Goal: Information Seeking & Learning: Compare options

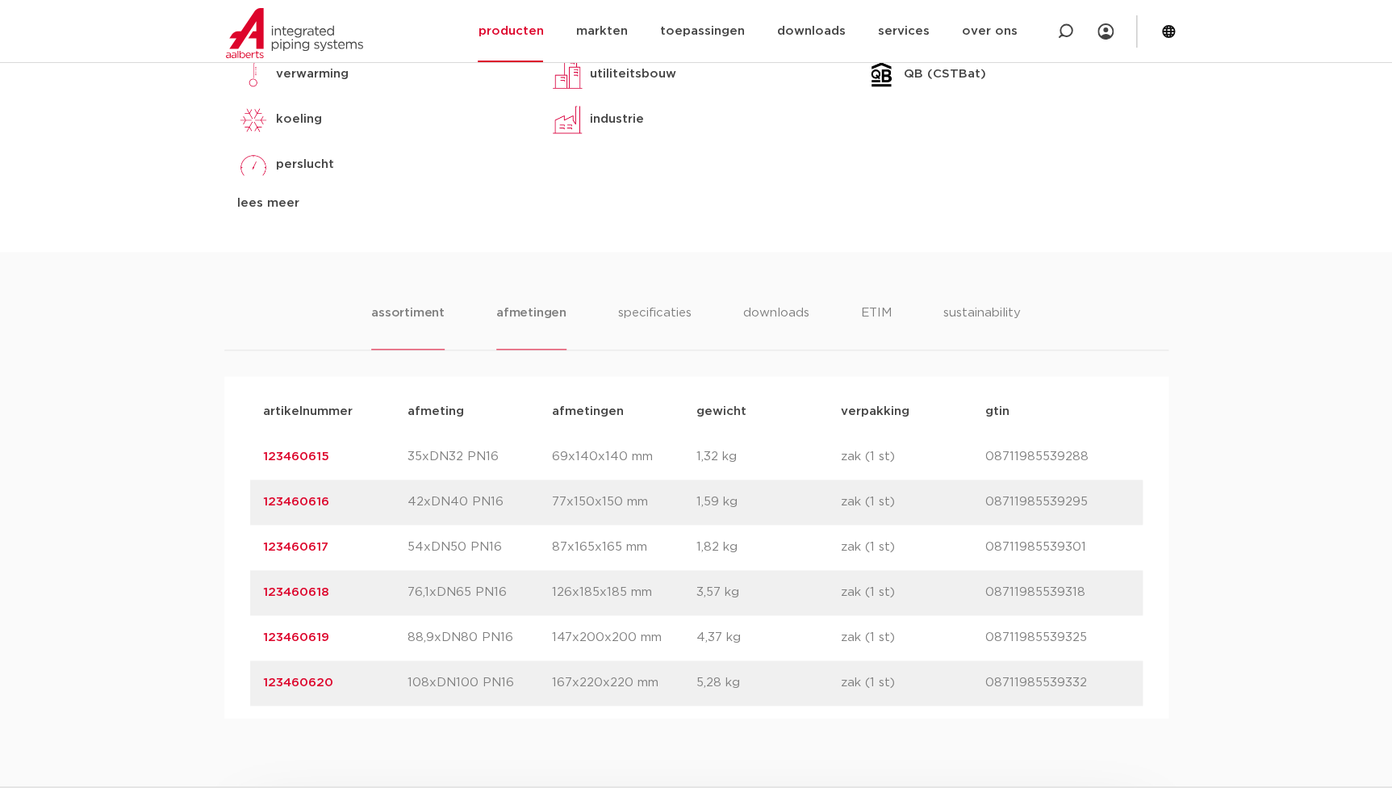
click at [498, 334] on li "afmetingen" at bounding box center [531, 326] width 70 height 46
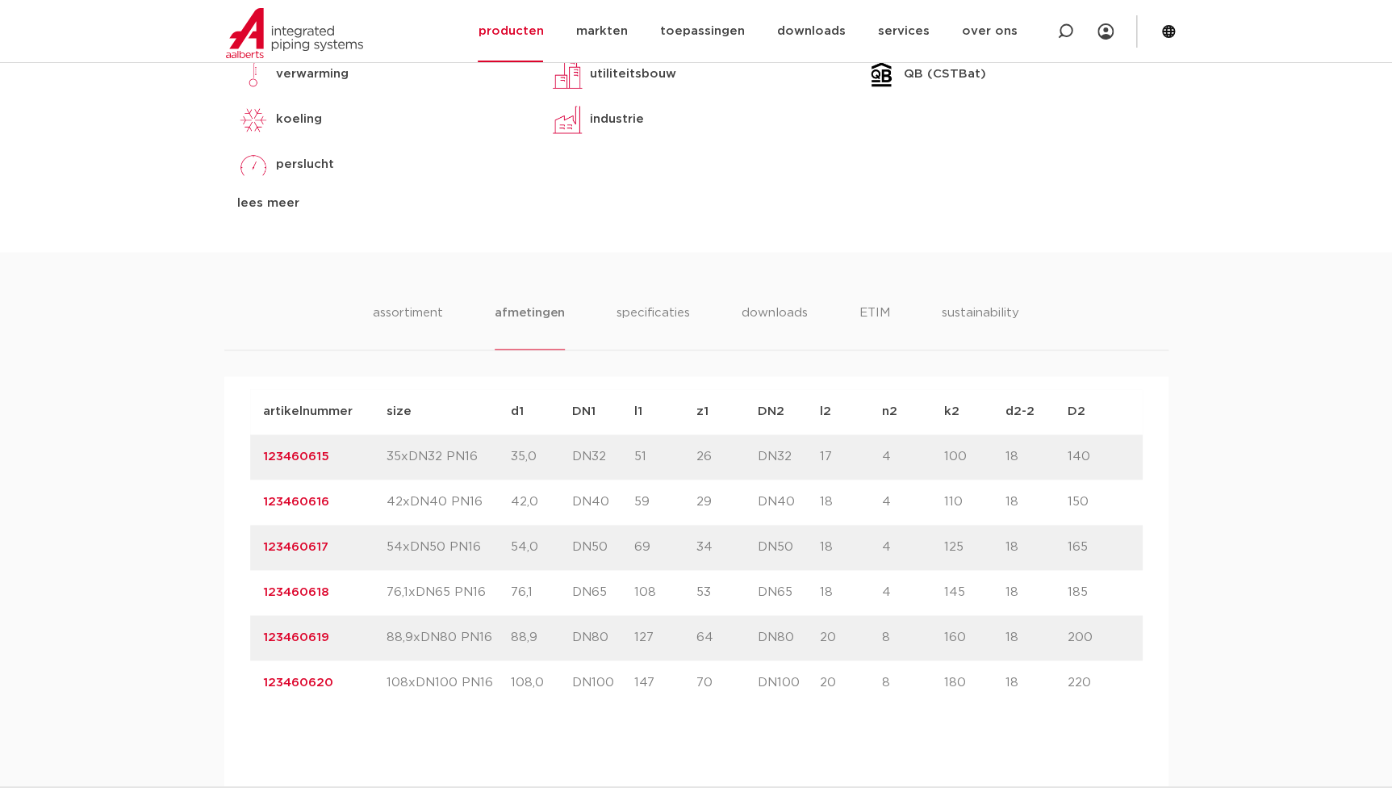
click at [447, 314] on ul "assortiment afmetingen specificaties downloads ETIM sustainability" at bounding box center [696, 326] width 646 height 46
click at [424, 319] on li "assortiment" at bounding box center [407, 326] width 73 height 46
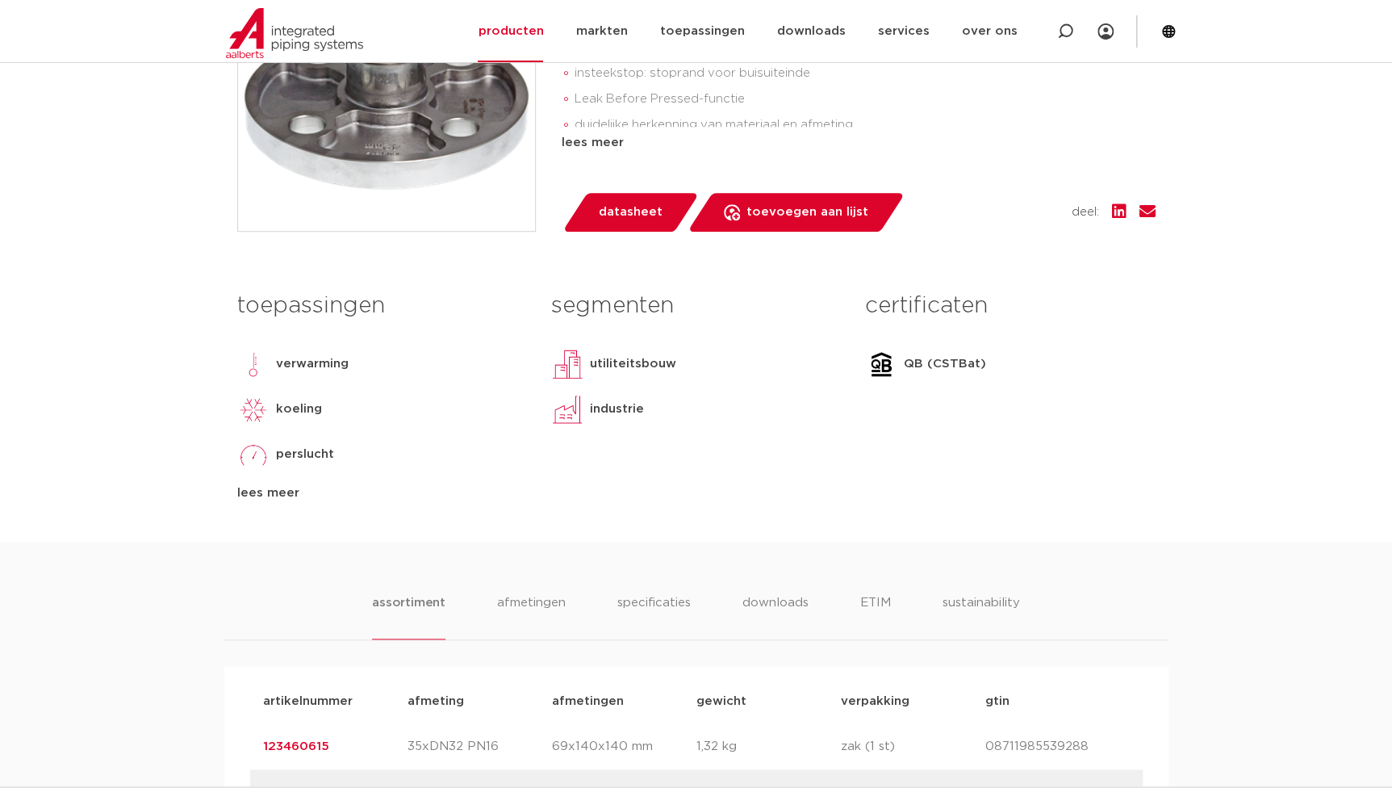
scroll to position [220, 0]
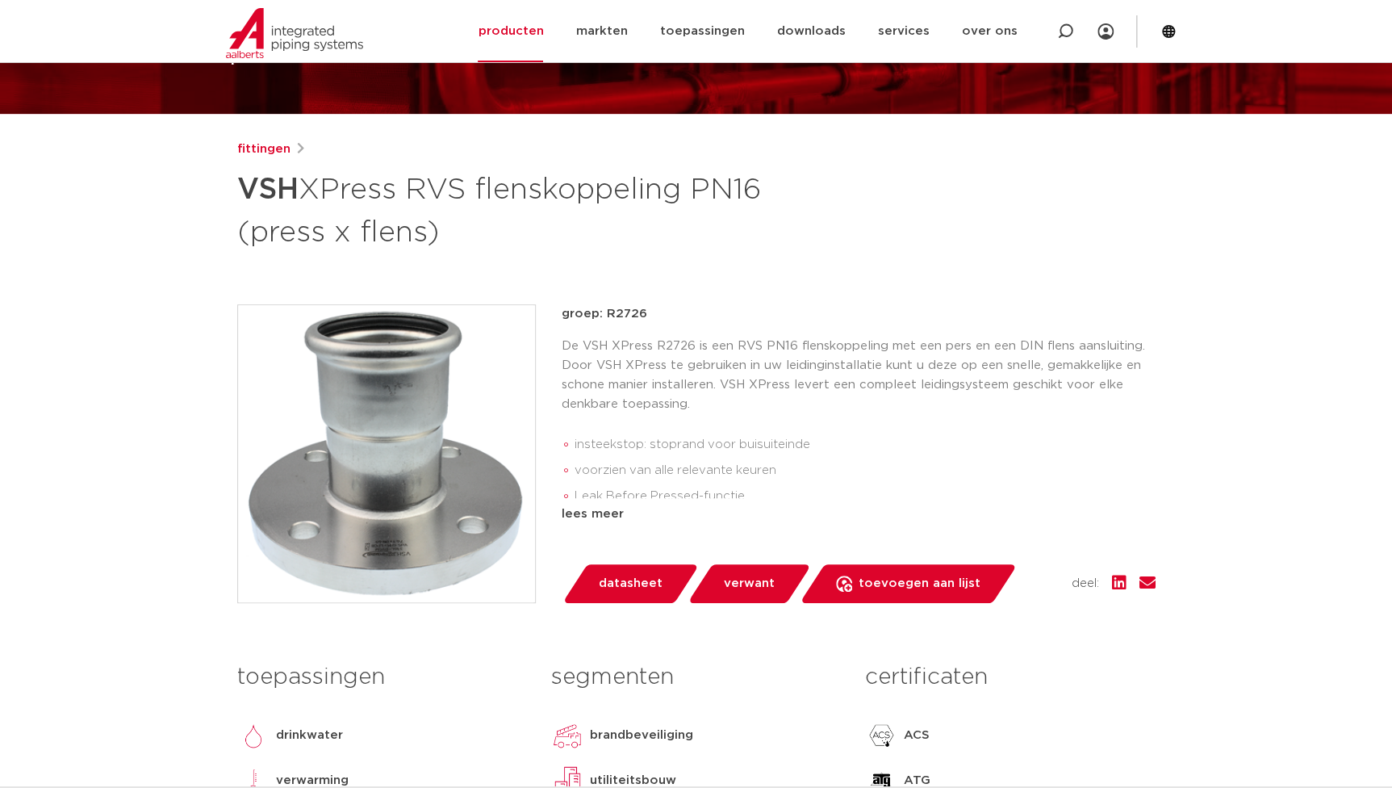
scroll to position [146, 0]
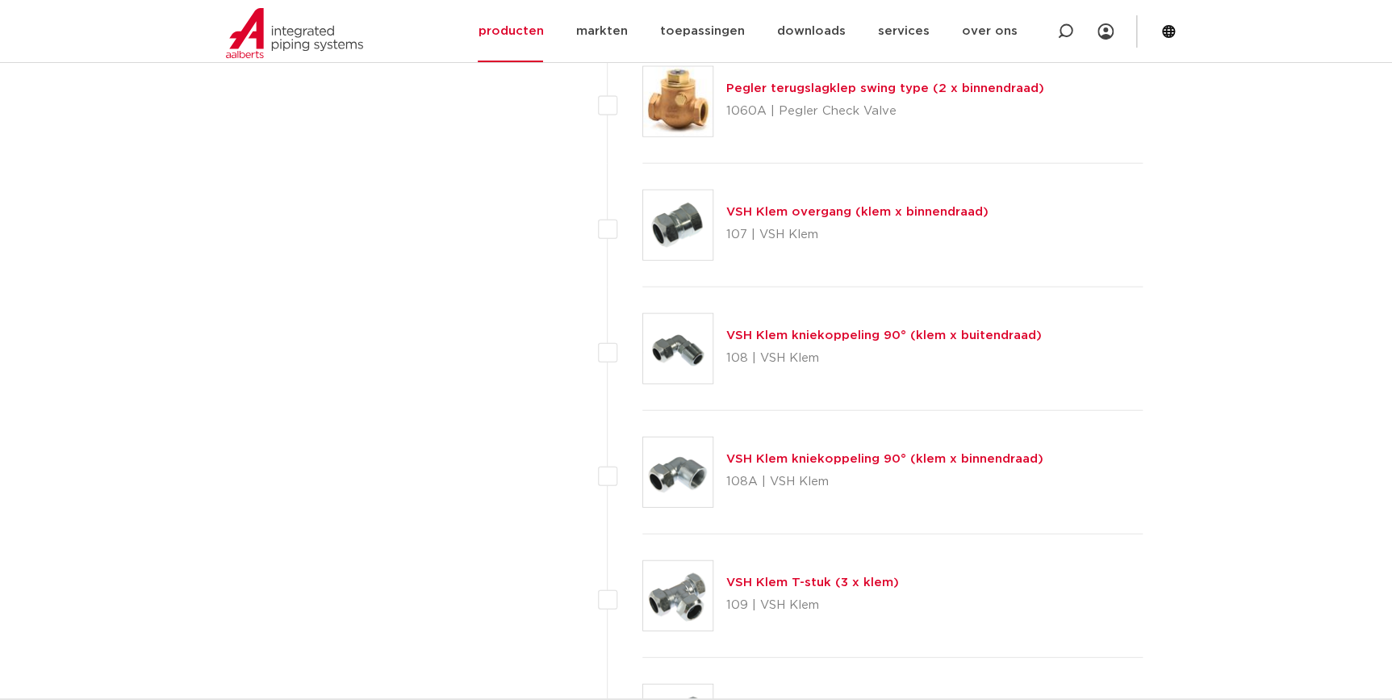
scroll to position [1535, 0]
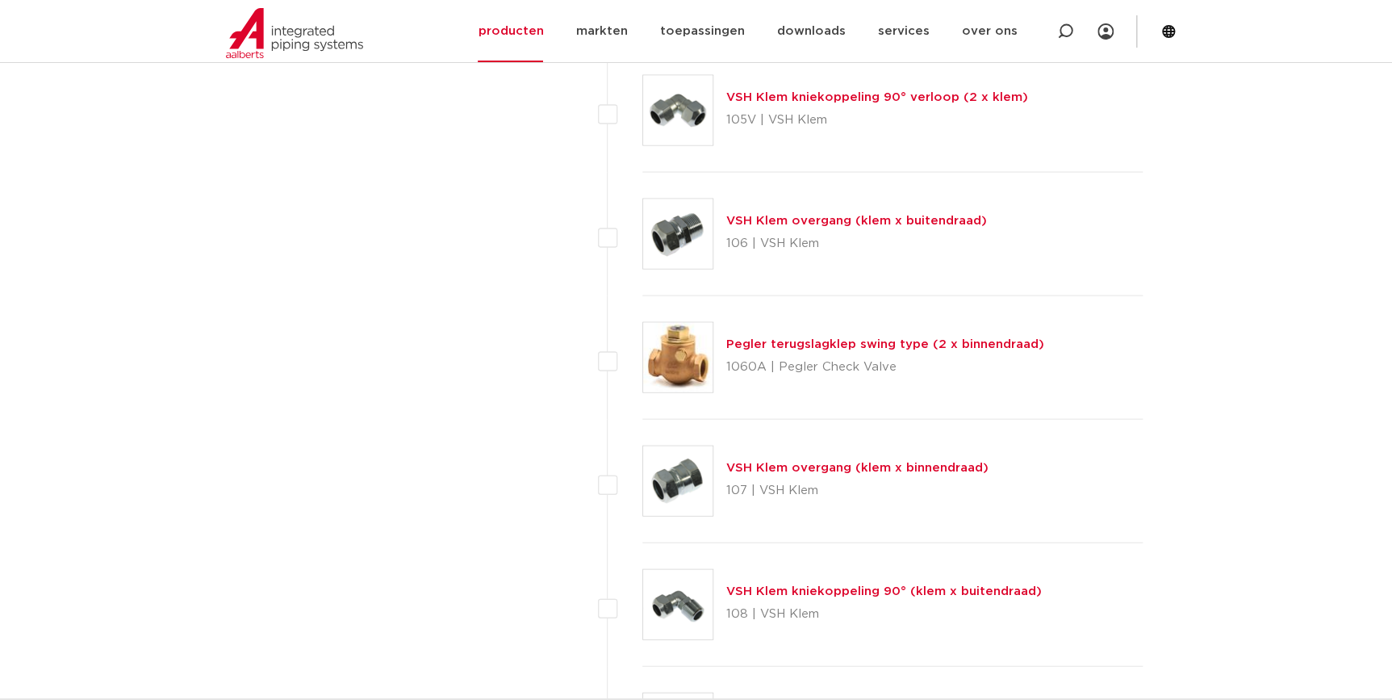
click at [896, 346] on link "Pegler terugslagklep swing type (2 x binnendraad)" at bounding box center [885, 344] width 318 height 12
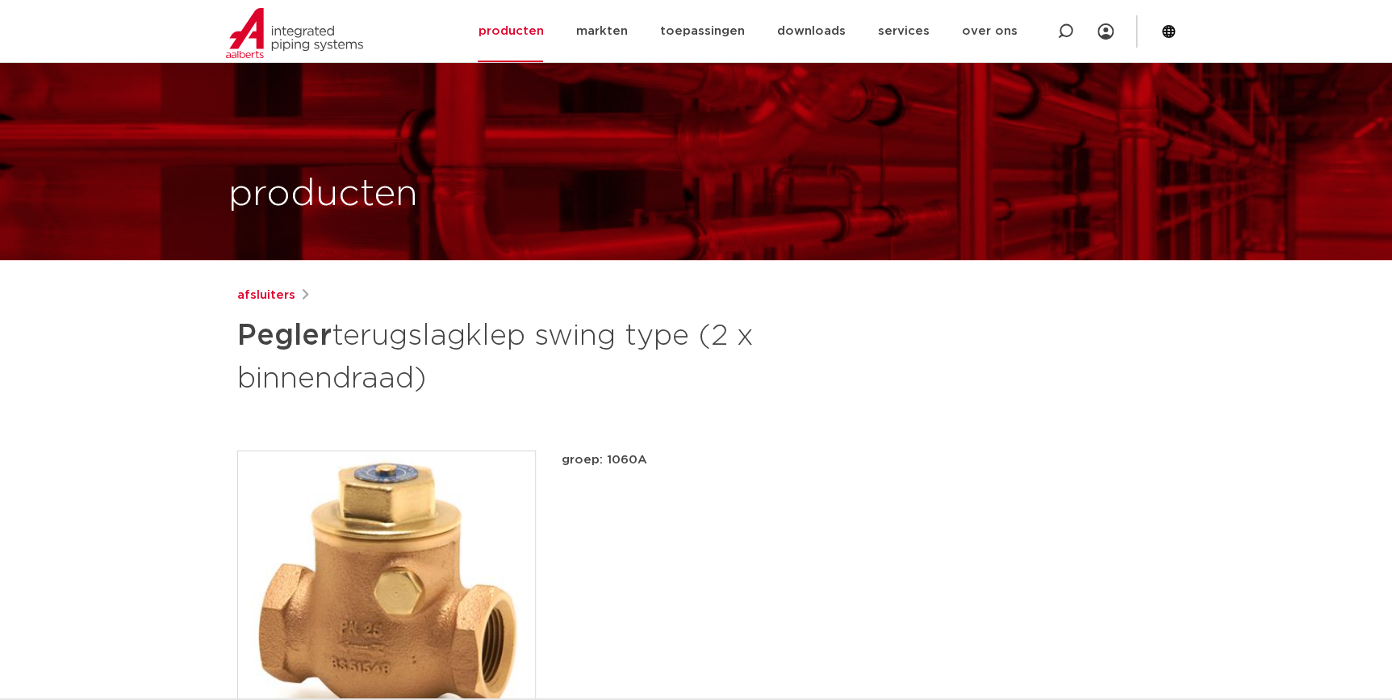
scroll to position [220, 0]
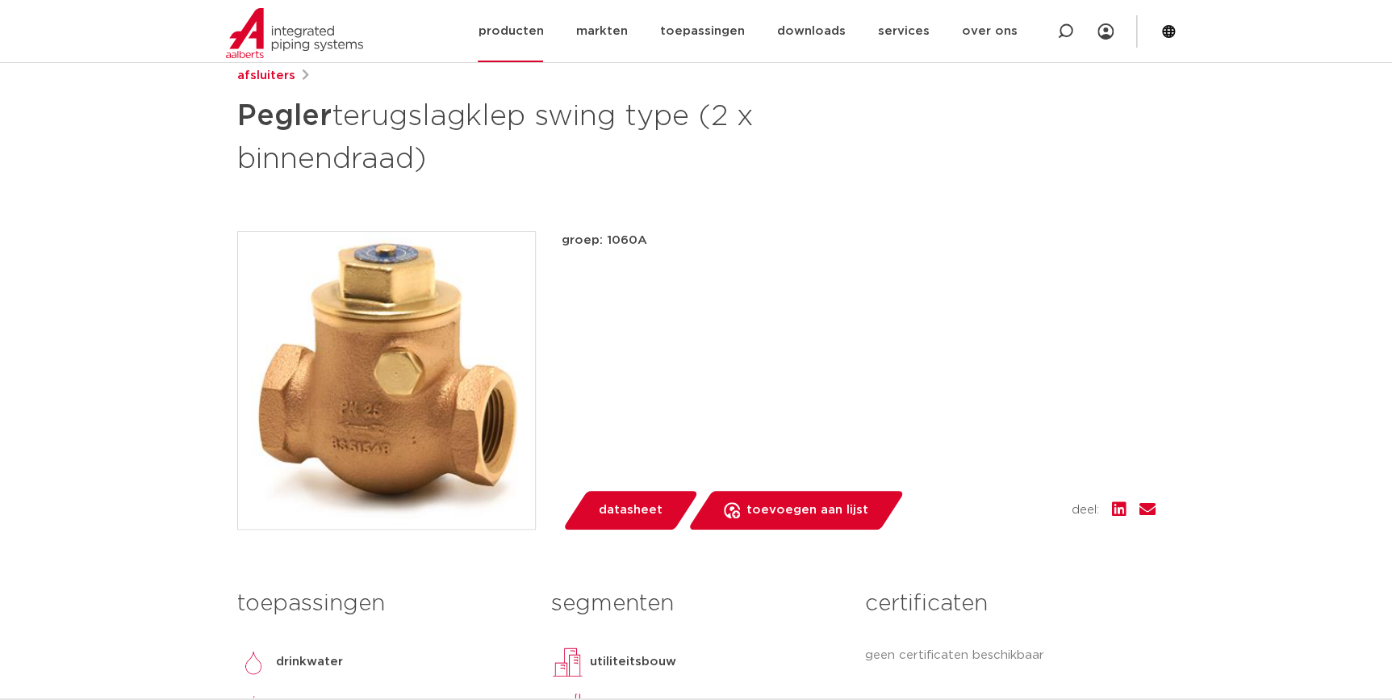
click at [533, 23] on link "producten" at bounding box center [510, 31] width 65 height 62
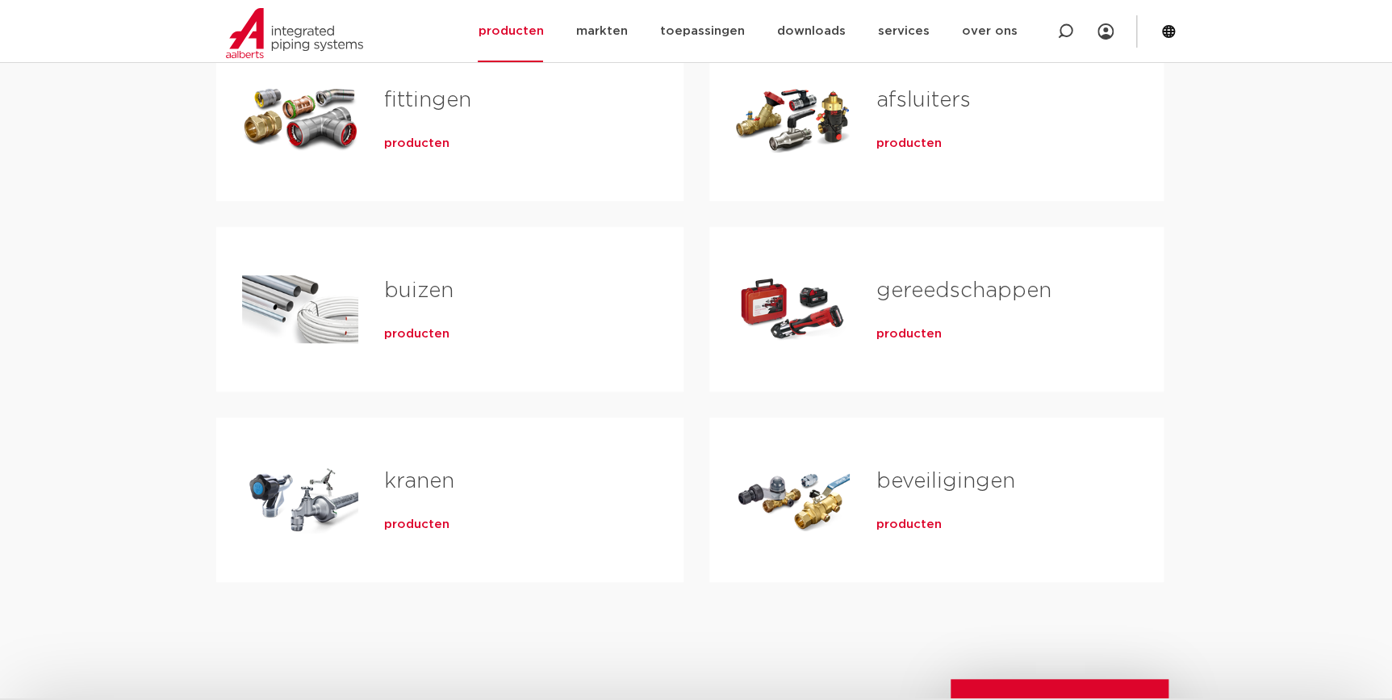
click at [410, 146] on span "producten" at bounding box center [416, 144] width 65 height 16
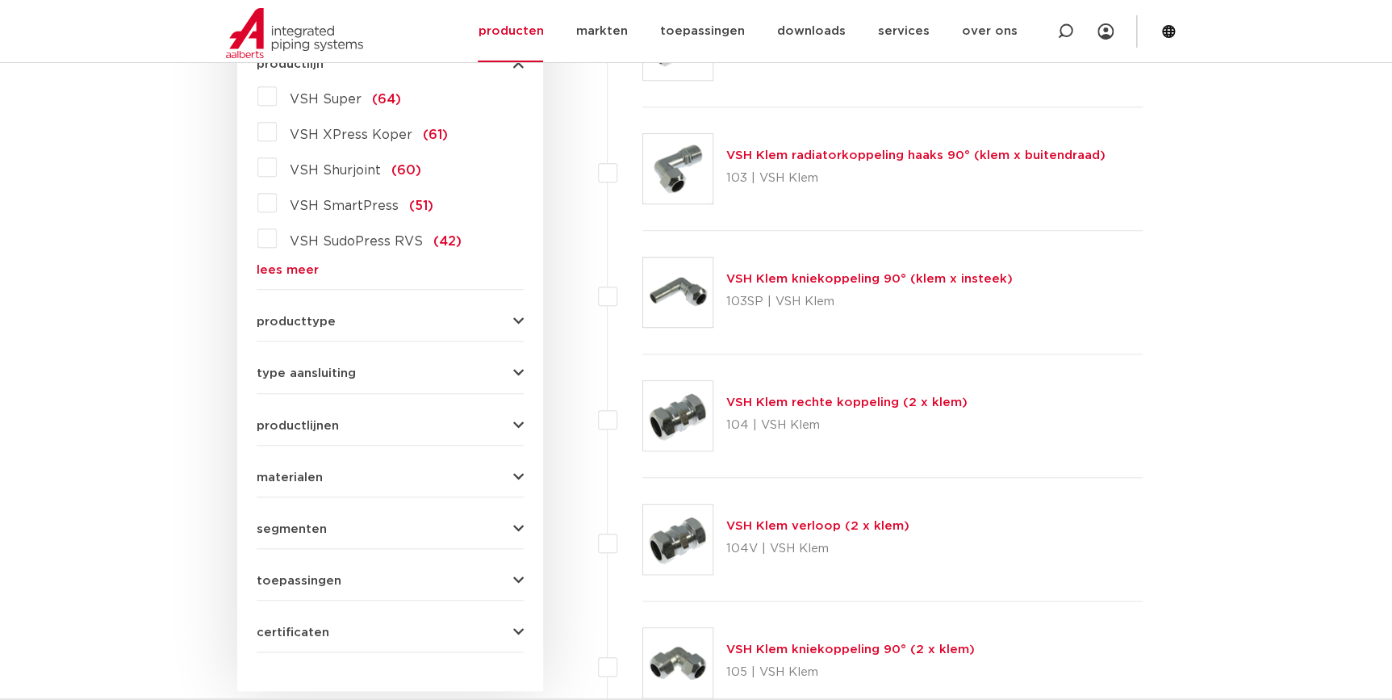
scroll to position [434, 0]
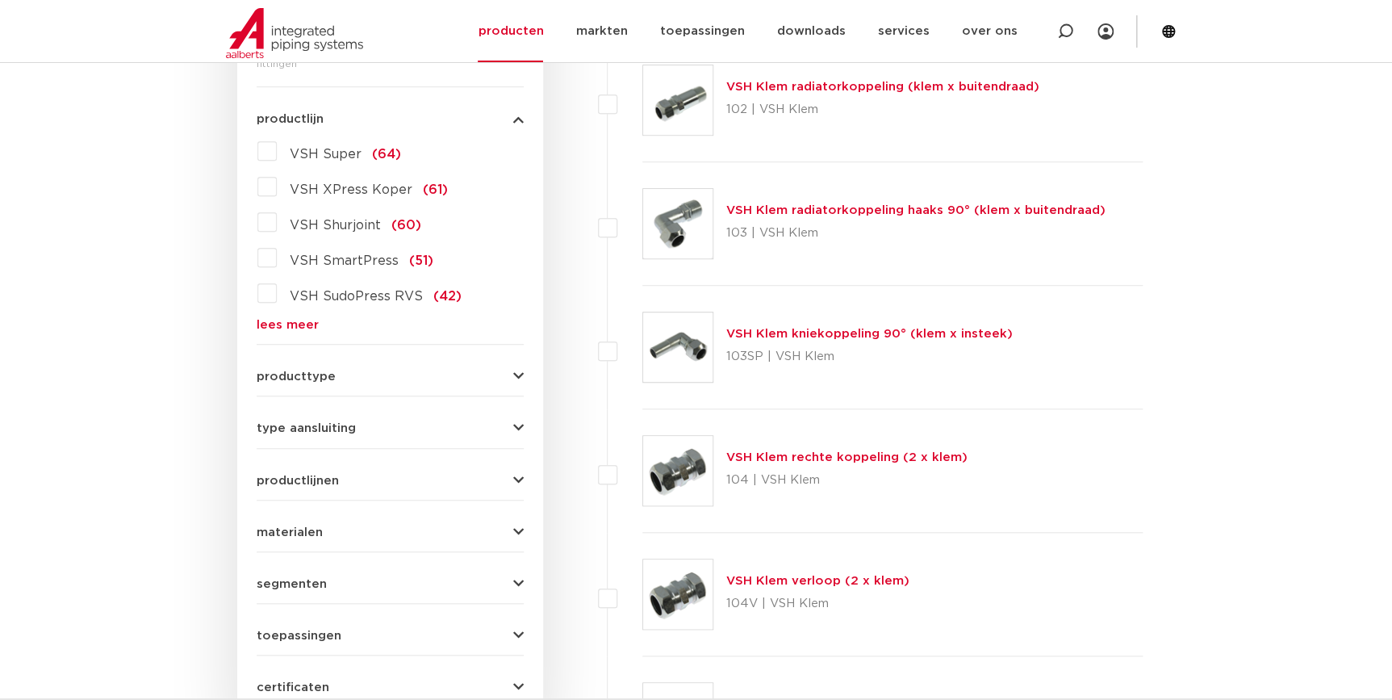
click at [298, 322] on link "lees meer" at bounding box center [390, 325] width 267 height 12
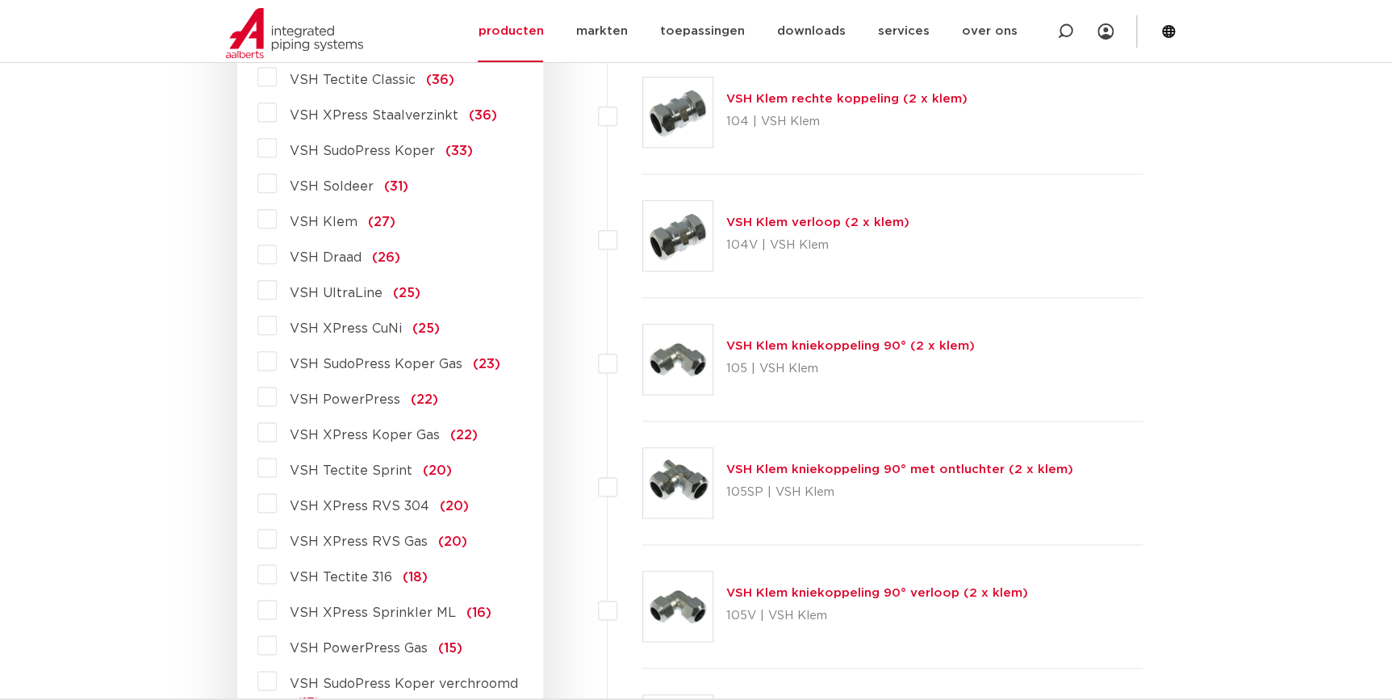
scroll to position [874, 0]
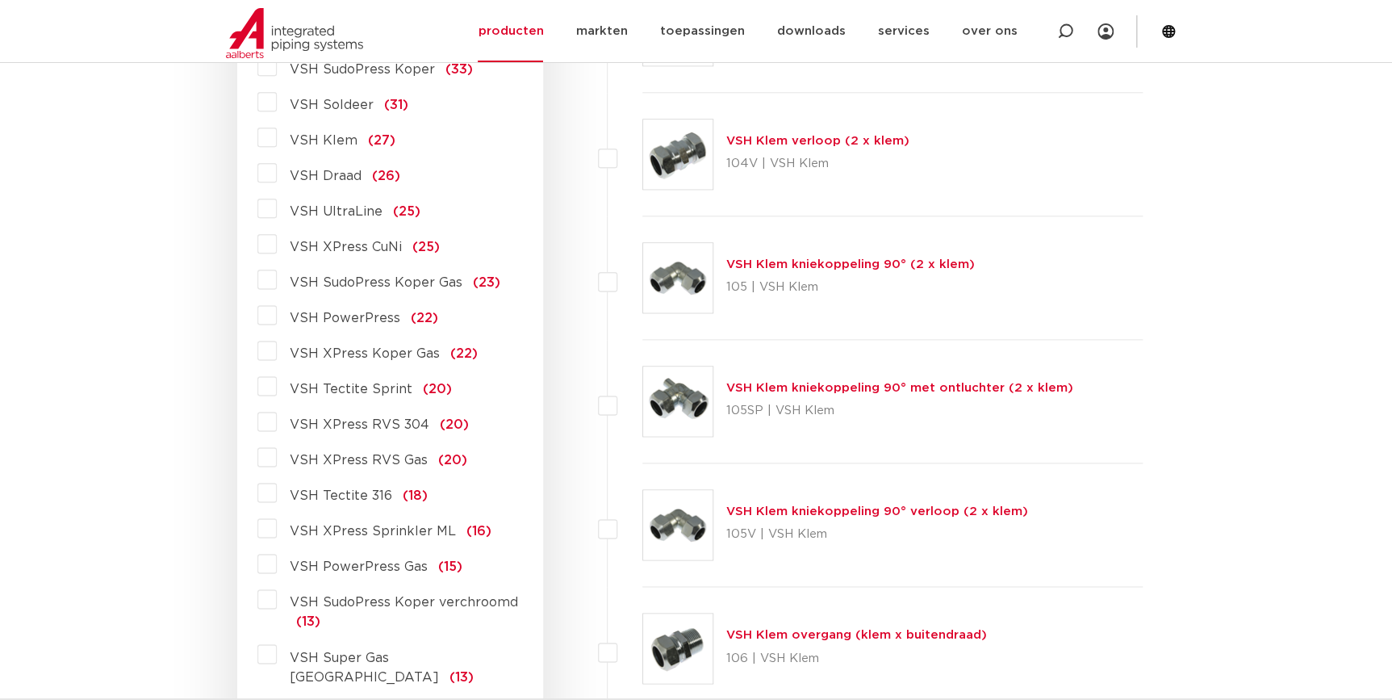
click at [366, 420] on span "VSH XPress RVS 304" at bounding box center [360, 424] width 140 height 13
click at [0, 0] on input "VSH XPress RVS 304 (20)" at bounding box center [0, 0] width 0 height 0
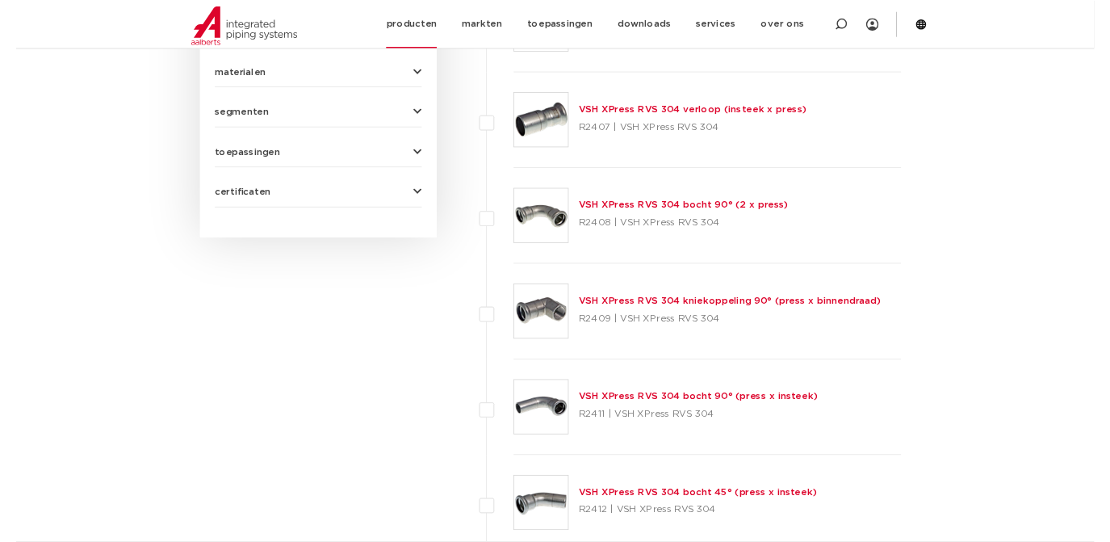
scroll to position [873, 0]
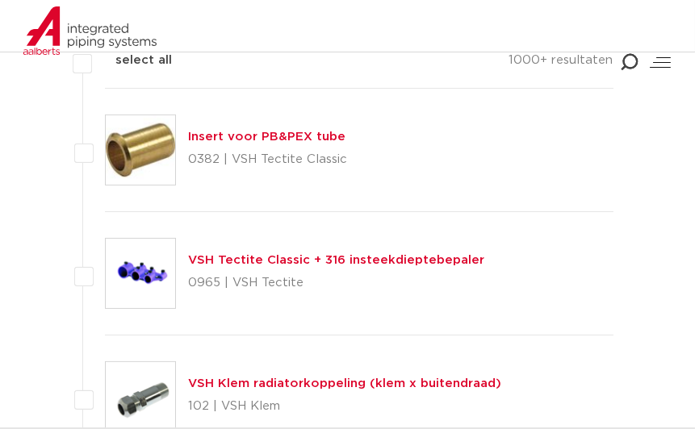
scroll to position [326, 0]
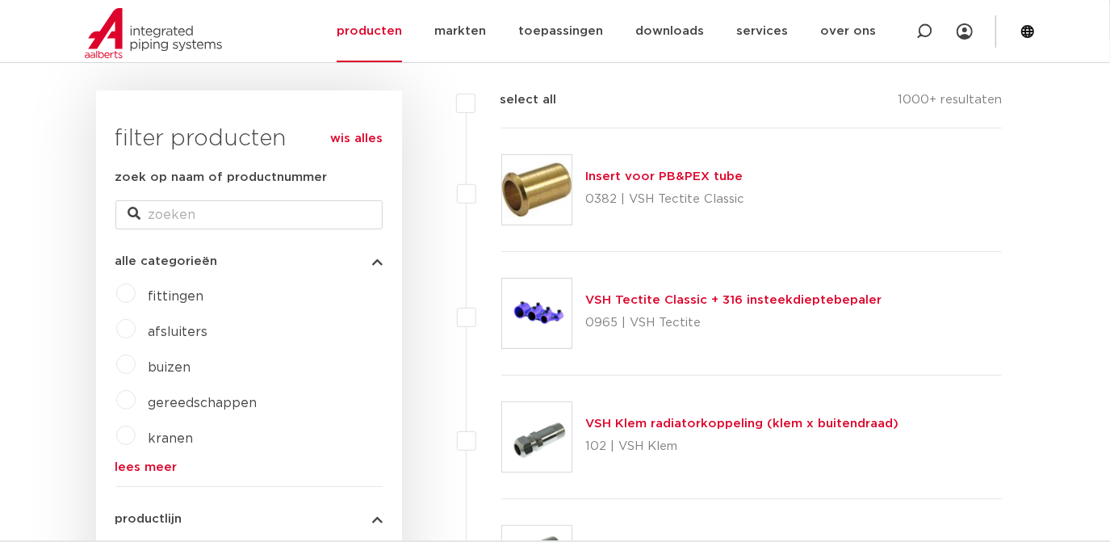
scroll to position [208, 0]
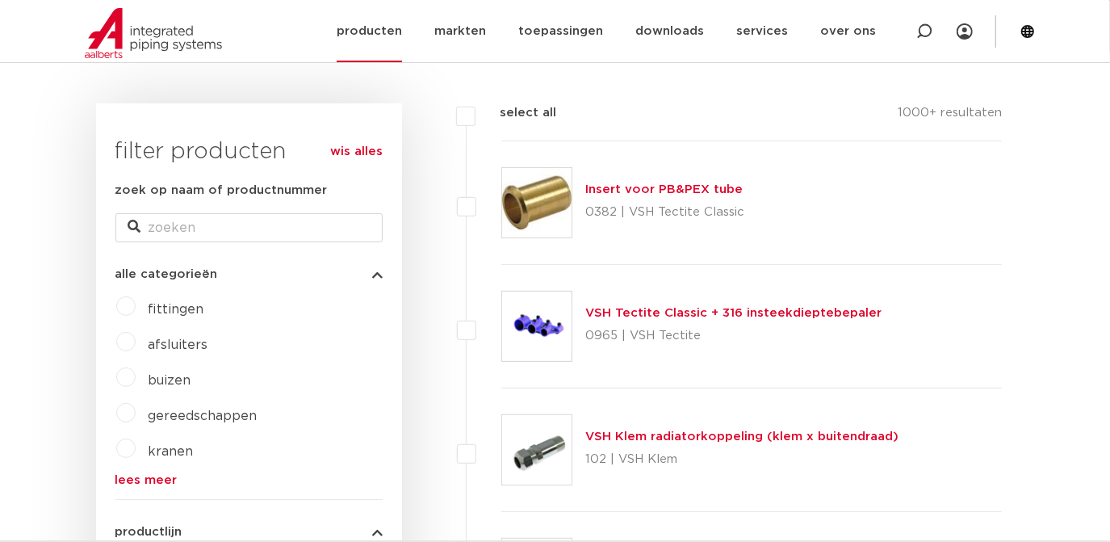
click at [387, 41] on link "producten" at bounding box center [369, 31] width 65 height 62
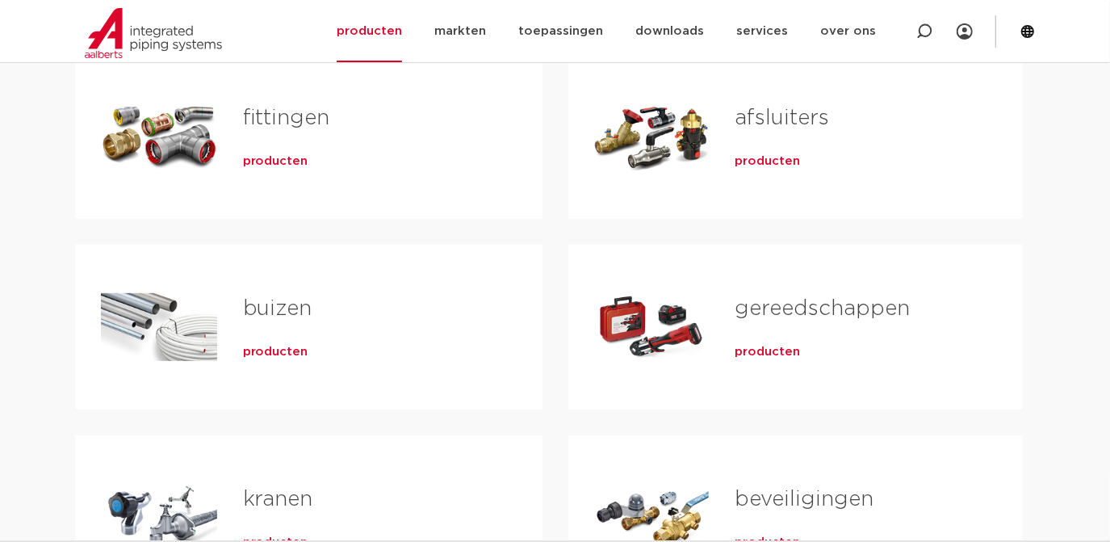
click at [278, 388] on div "buizen producten" at bounding box center [308, 327] width 467 height 165
click at [286, 362] on div "buizen producten" at bounding box center [366, 326] width 299 height 113
click at [285, 349] on span "producten" at bounding box center [275, 352] width 65 height 16
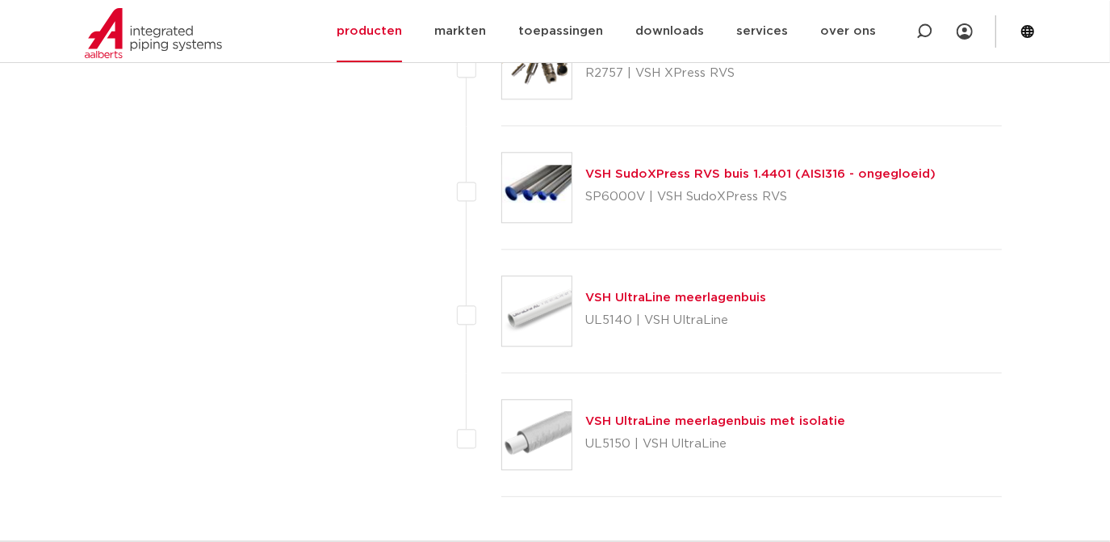
scroll to position [2570, 0]
drag, startPoint x: 585, startPoint y: 192, endPoint x: 643, endPoint y: 200, distance: 58.7
click at [643, 200] on p "SP6000V | VSH SudoXPress RVS" at bounding box center [760, 197] width 350 height 26
copy p "SP6000V"
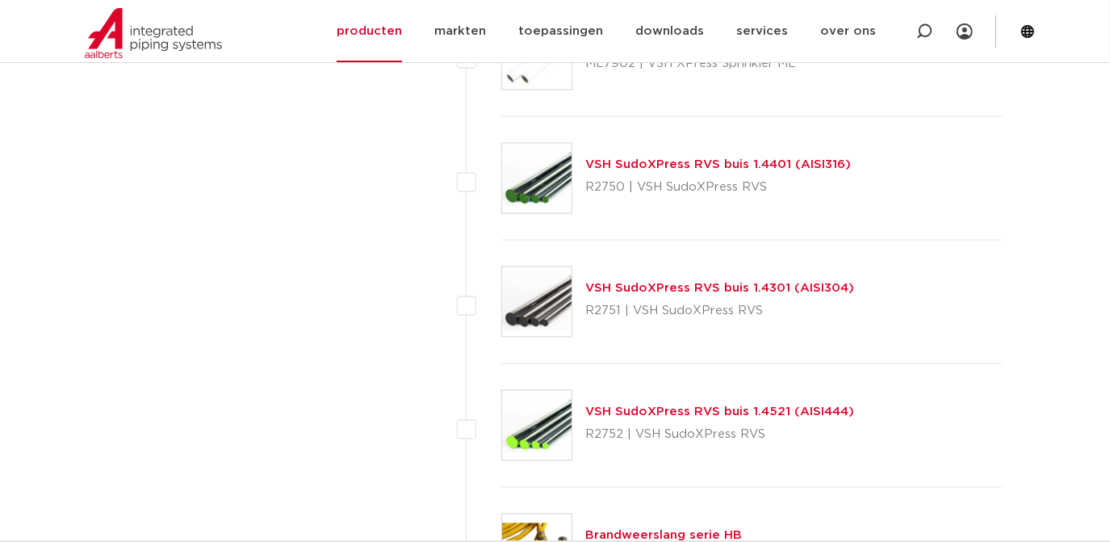
scroll to position [2042, 0]
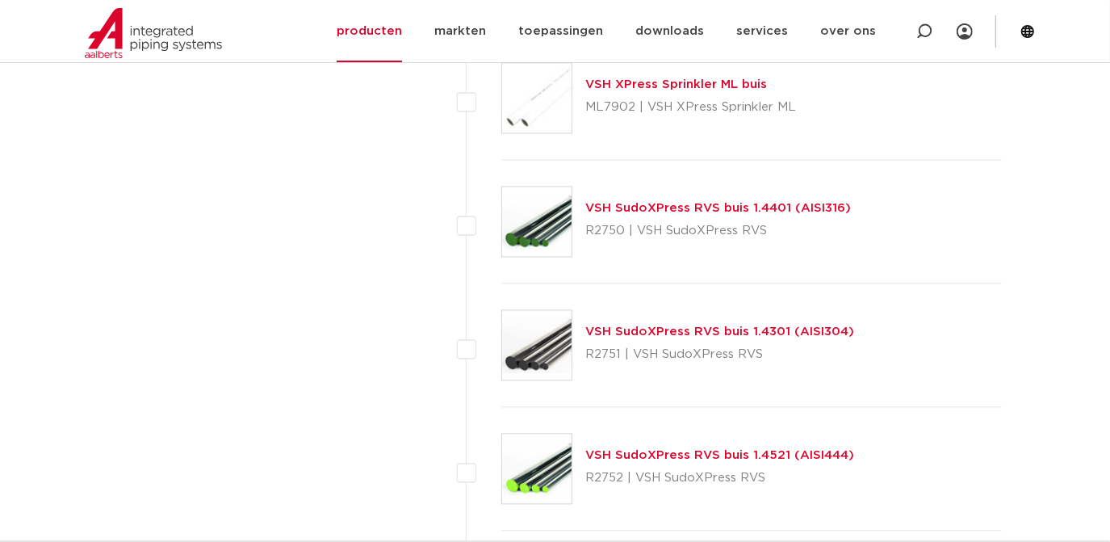
drag, startPoint x: 585, startPoint y: 231, endPoint x: 620, endPoint y: 224, distance: 35.3
click p "R2750 | VSH SudoXPress RVS"
copy p "R2750"
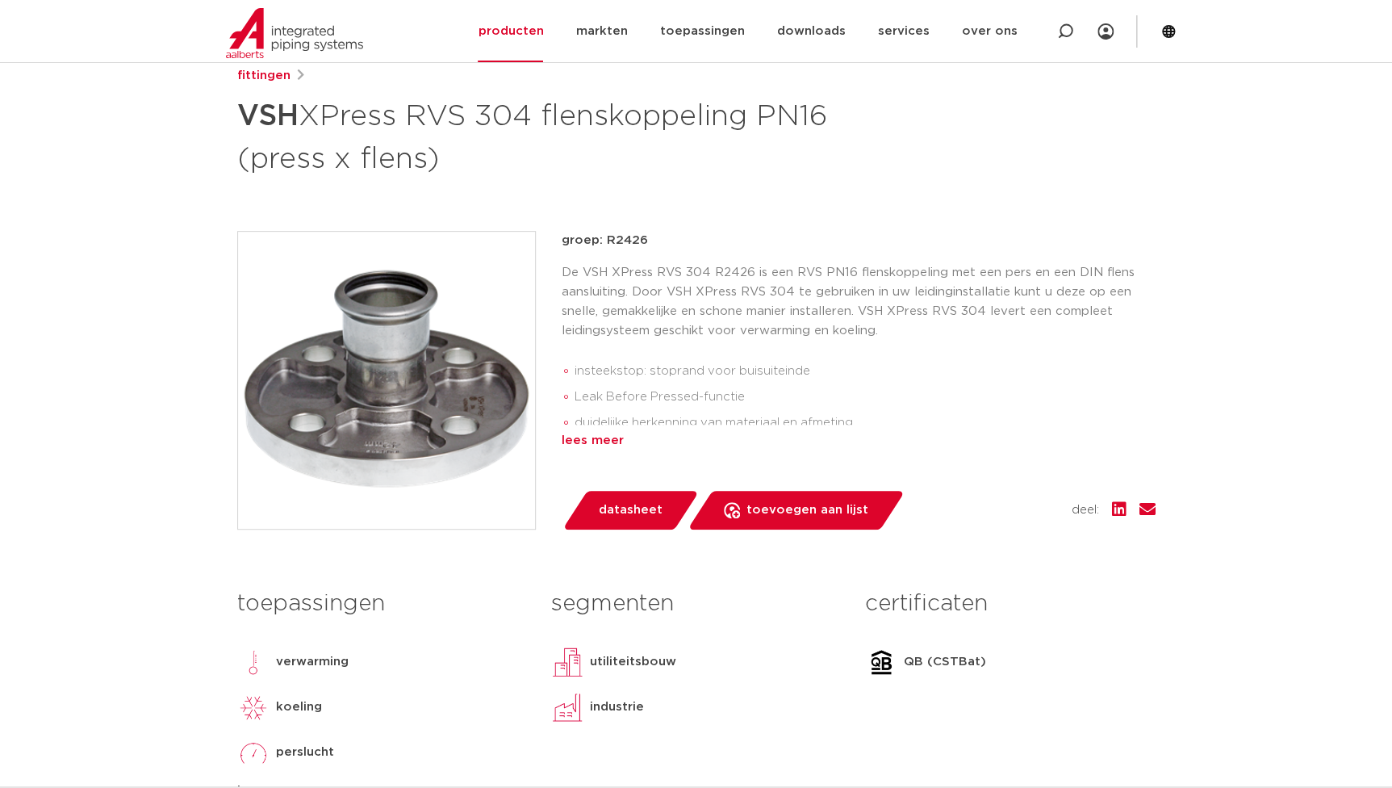
click at [1034, 444] on div "lees meer" at bounding box center [859, 440] width 594 height 19
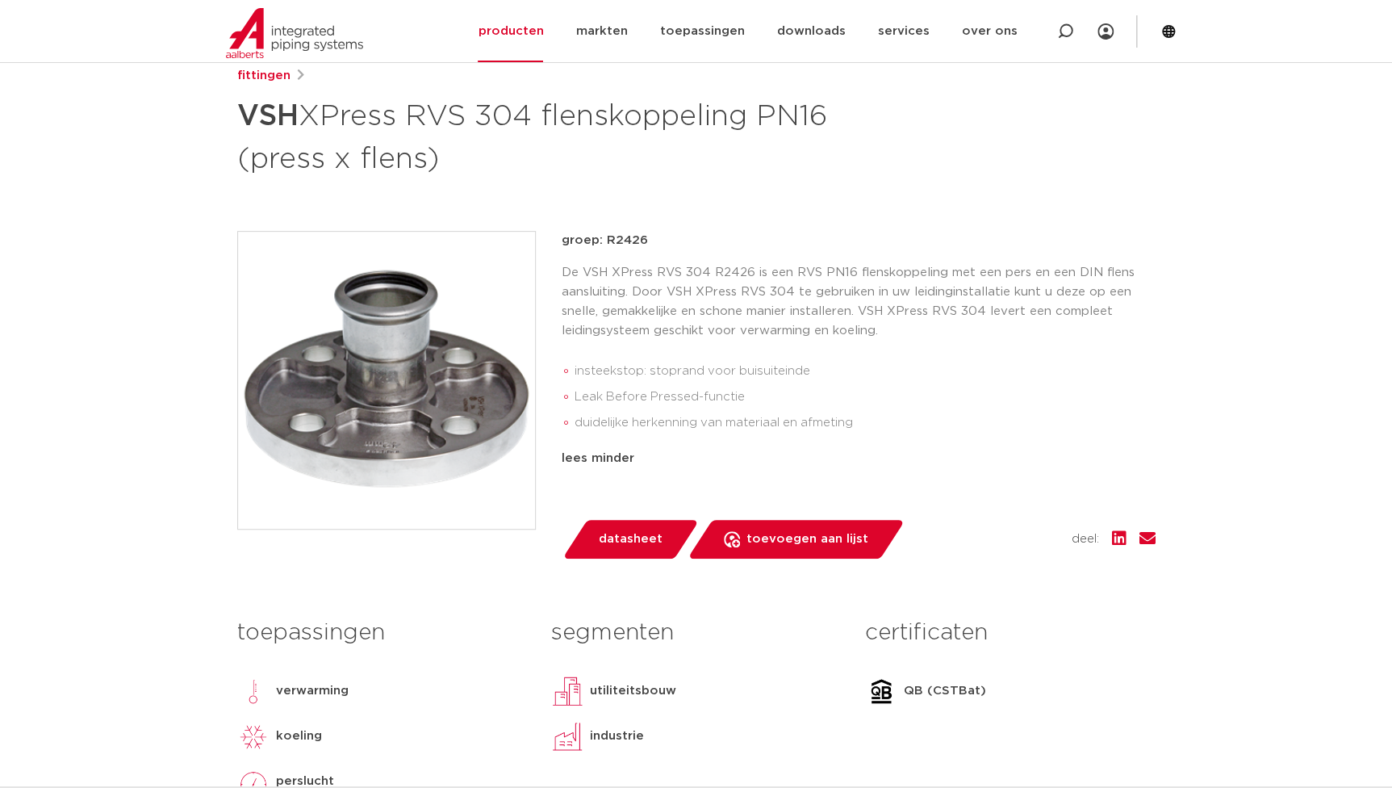
click at [974, 423] on li "duidelijke herkenning van materiaal en afmeting" at bounding box center [865, 423] width 581 height 26
click at [1005, 345] on div "De VSH XPress RVS 304 R2426 is een RVS PN16 flenskoppeling met een pers en een …" at bounding box center [859, 352] width 594 height 179
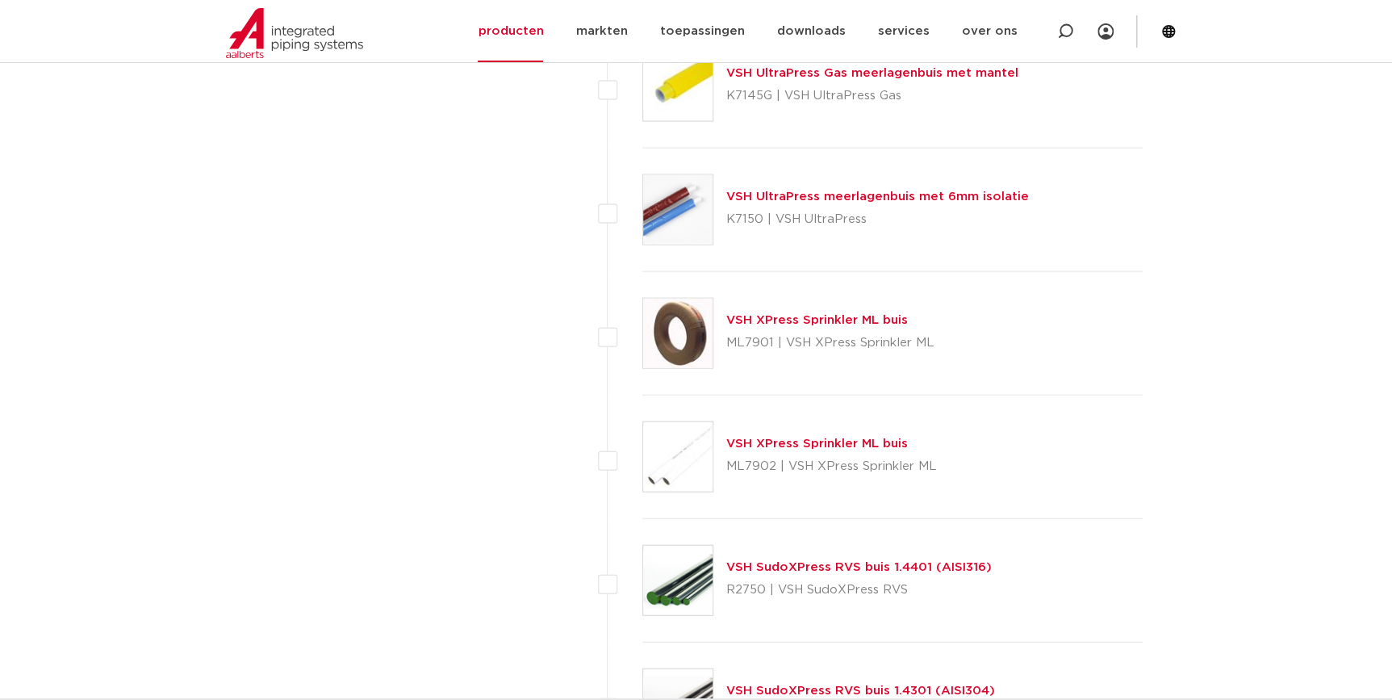
scroll to position [1455, 0]
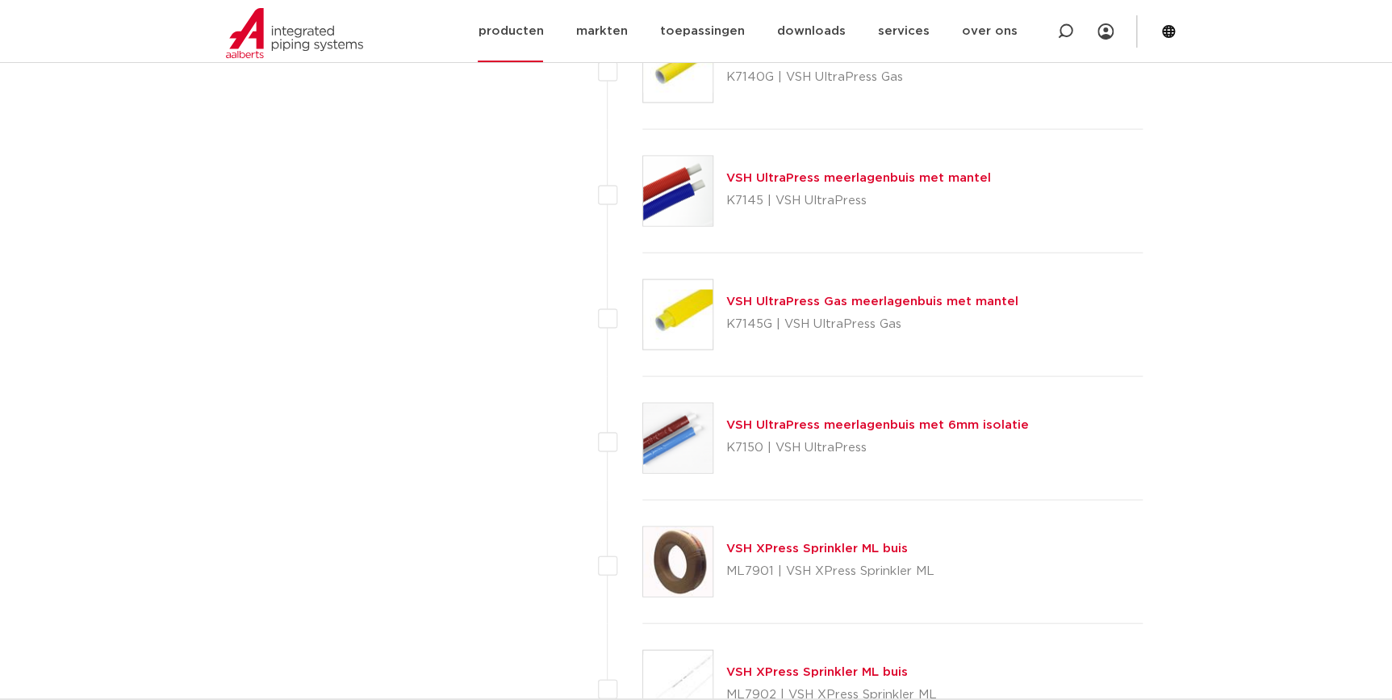
click at [559, 36] on li "producten" at bounding box center [519, 31] width 82 height 62
click at [531, 35] on link "producten" at bounding box center [510, 31] width 65 height 62
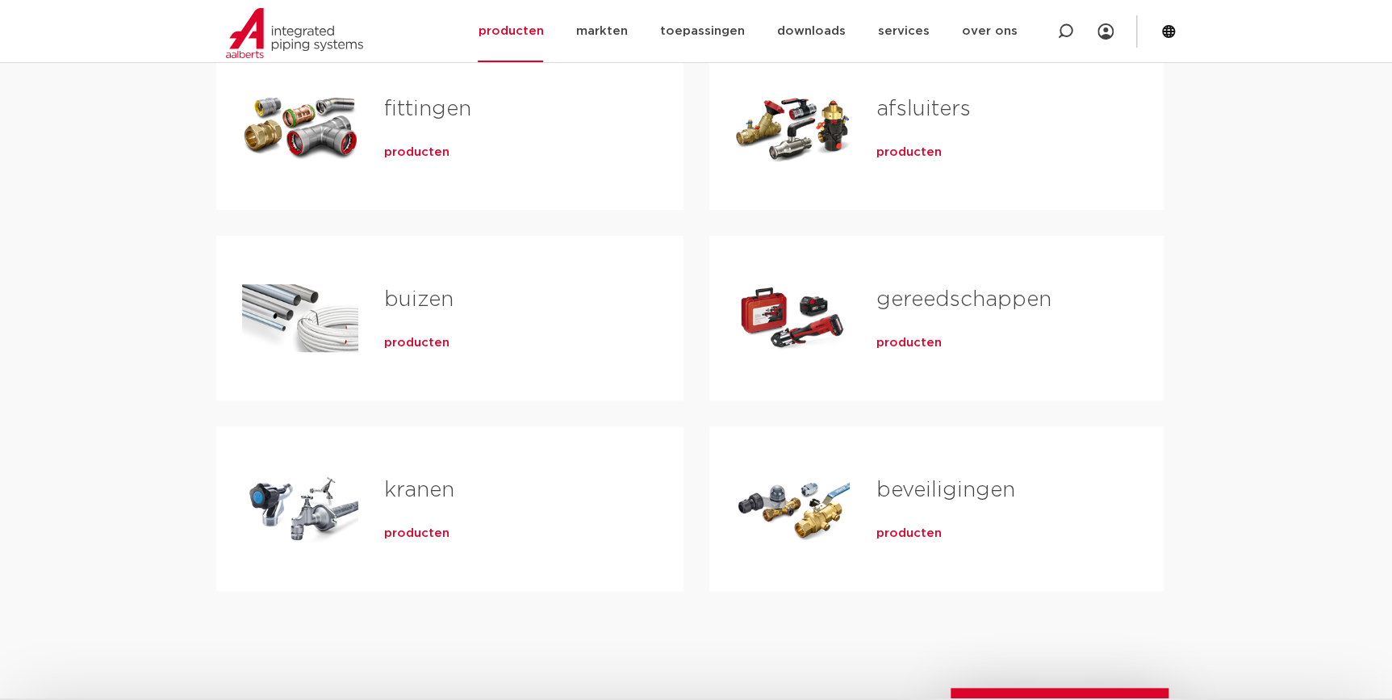
scroll to position [366, 0]
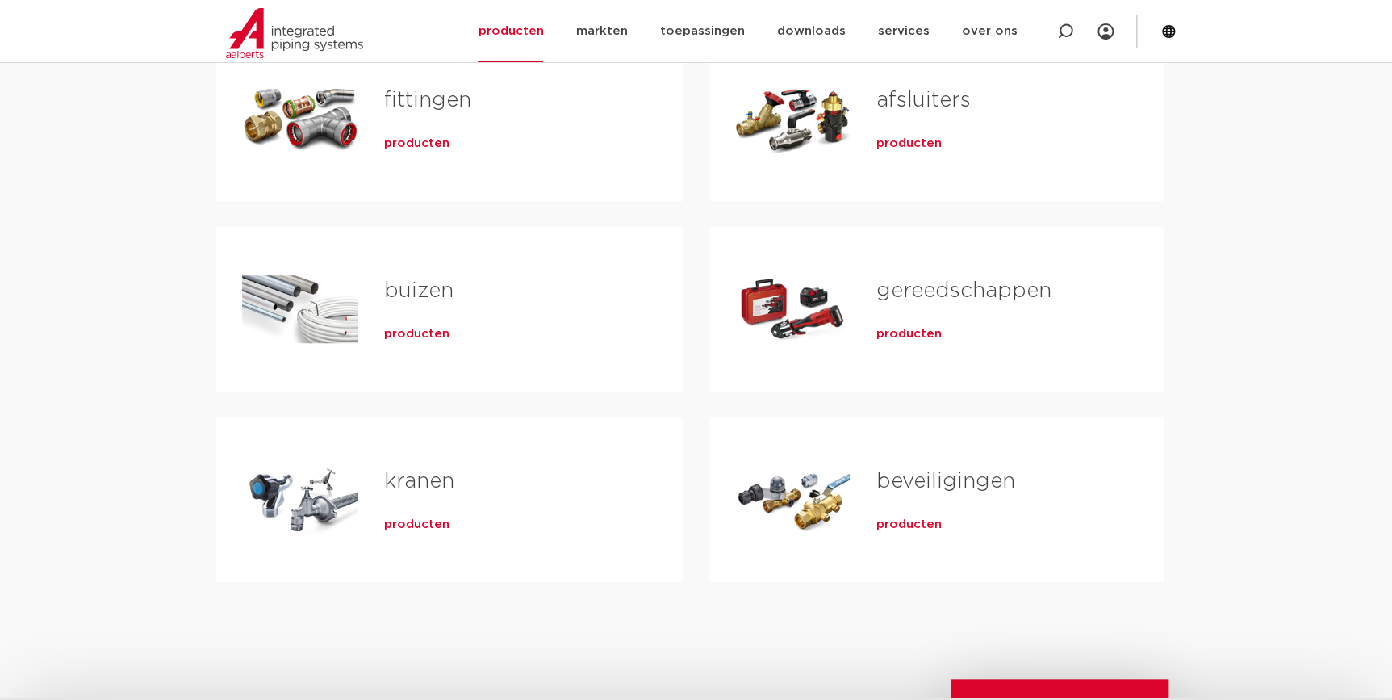
click at [403, 136] on span "producten" at bounding box center [416, 144] width 65 height 16
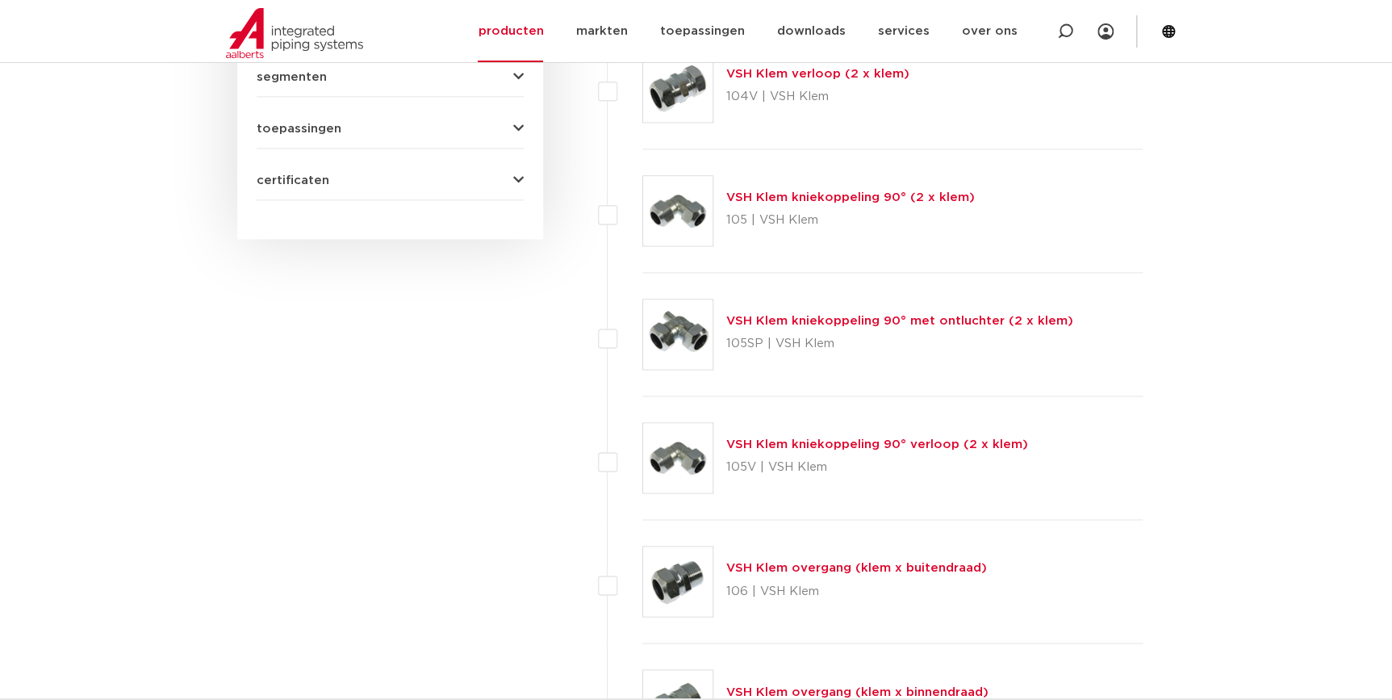
scroll to position [574, 0]
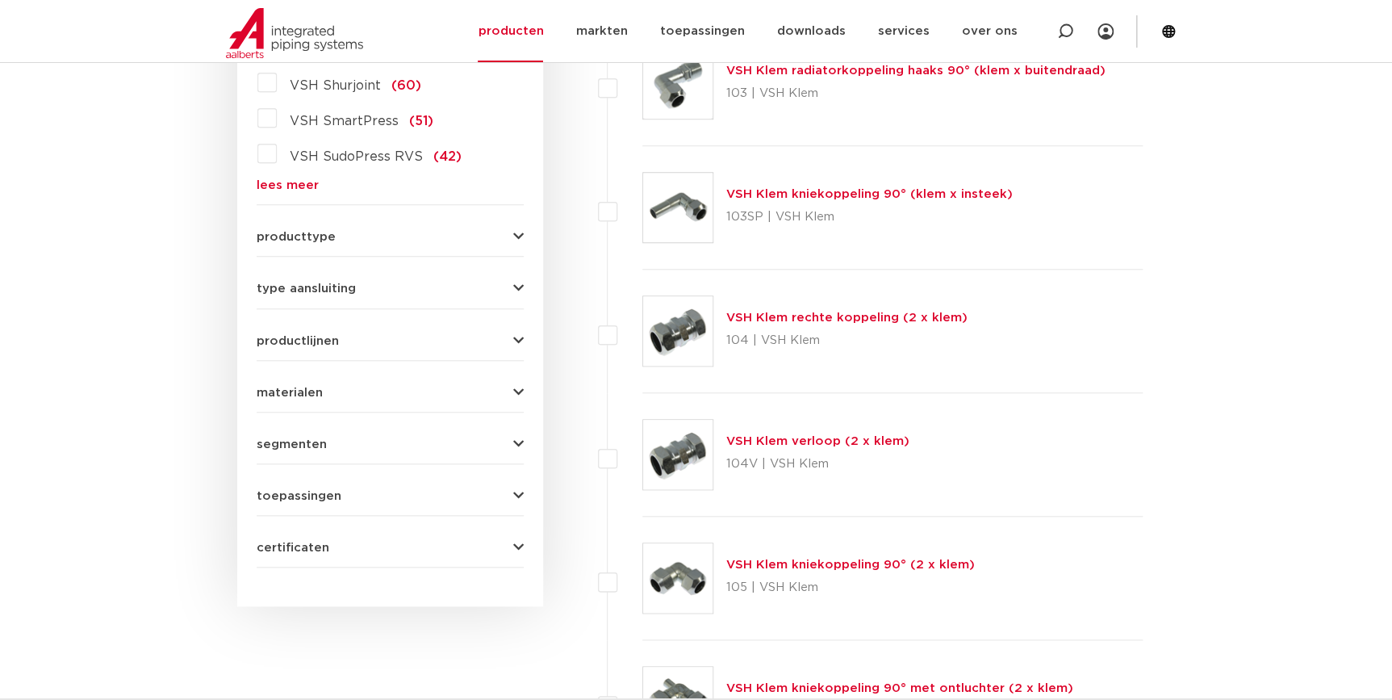
click at [265, 387] on span "materialen" at bounding box center [290, 393] width 66 height 12
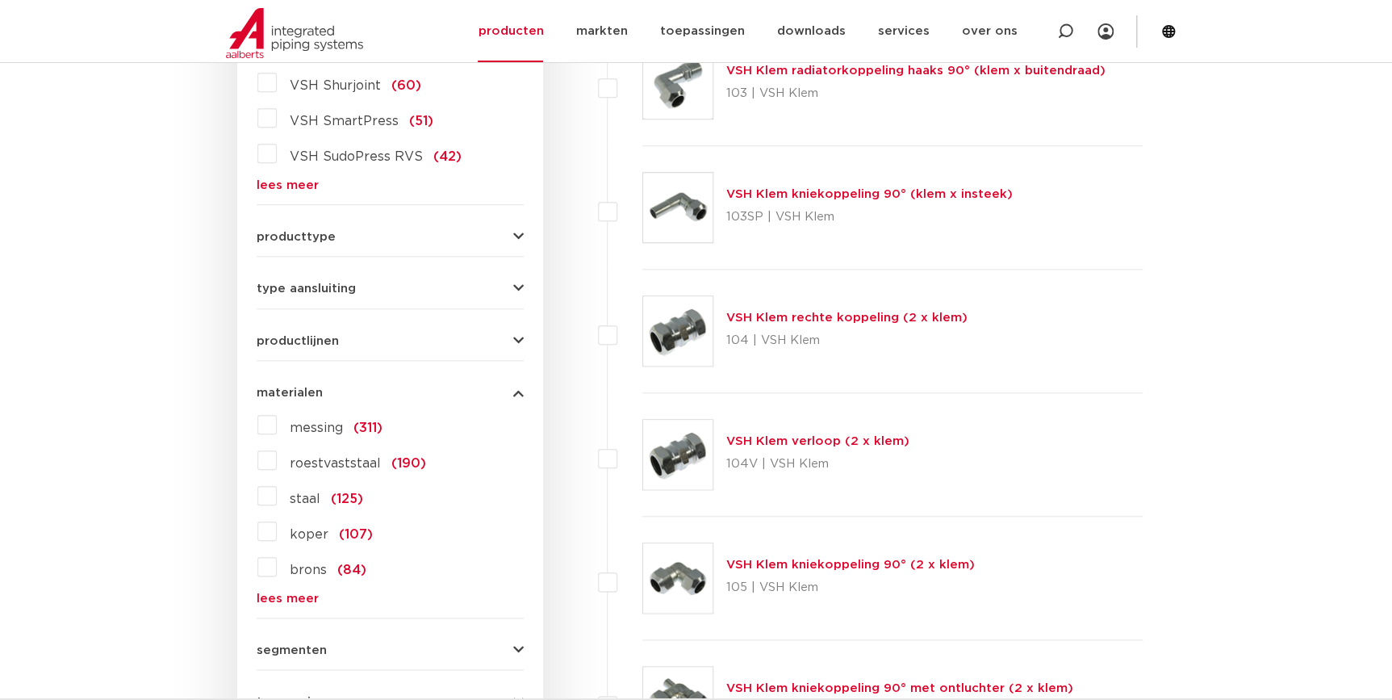
click at [313, 432] on span "messing" at bounding box center [316, 427] width 53 height 13
click at [0, 0] on input "messing (311)" at bounding box center [0, 0] width 0 height 0
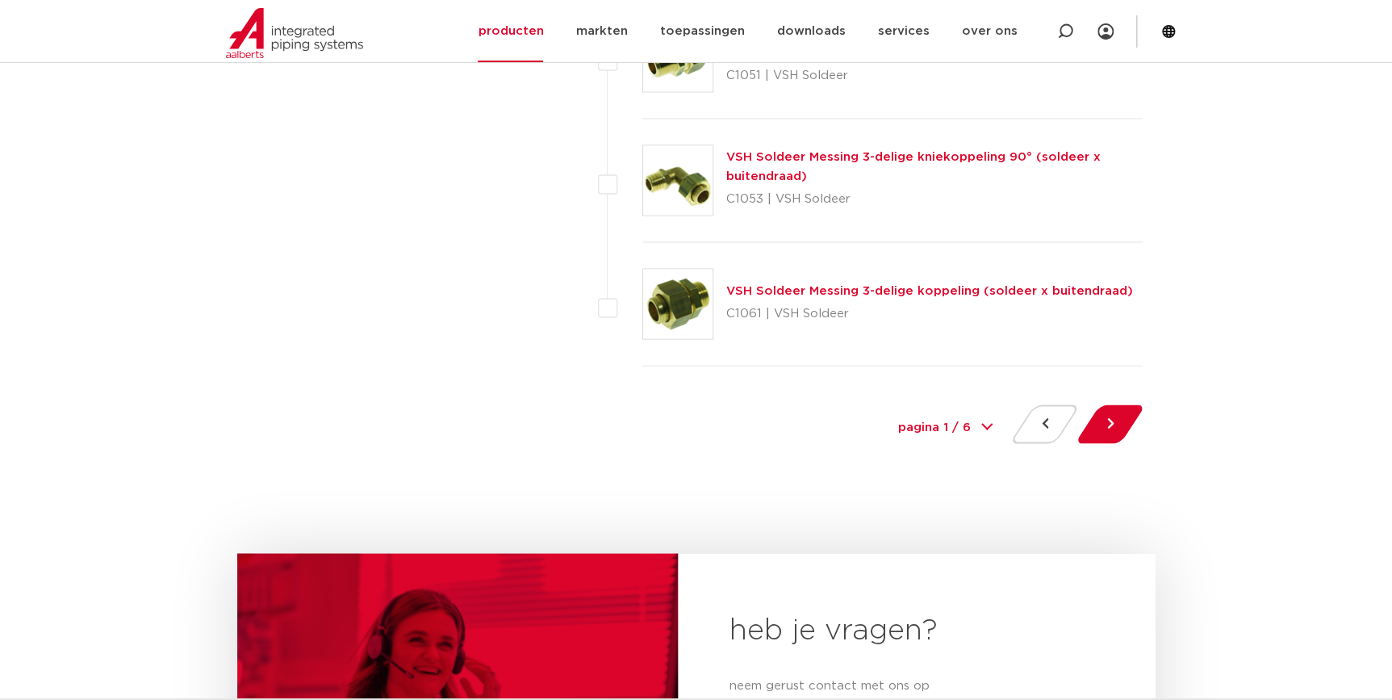
scroll to position [7396, 0]
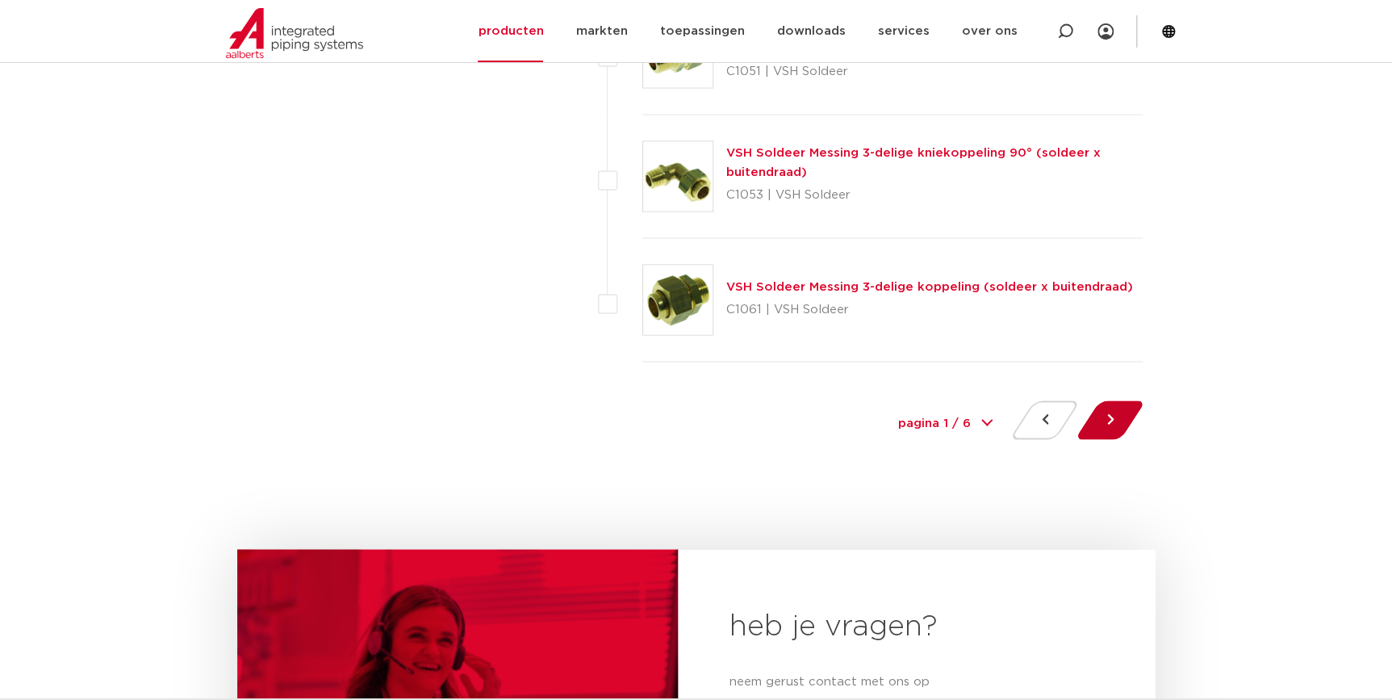
click at [1123, 416] on button at bounding box center [1110, 419] width 46 height 39
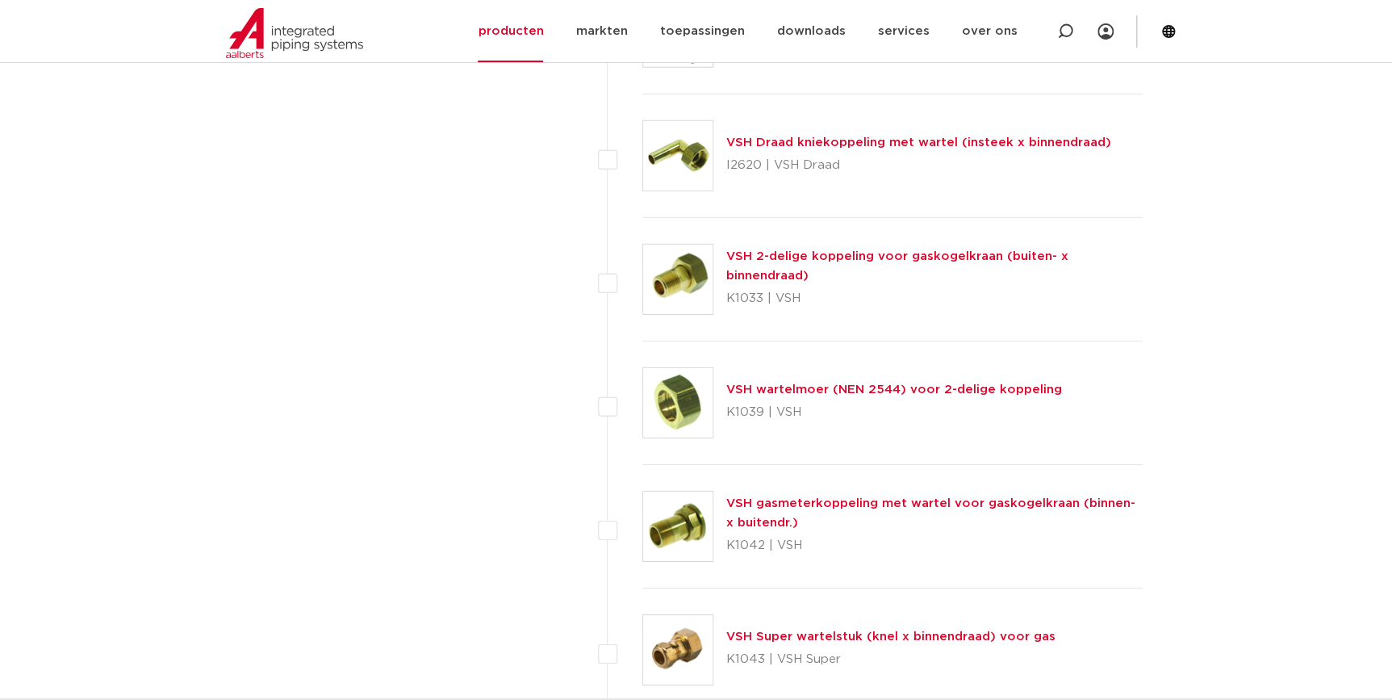
scroll to position [5355, 0]
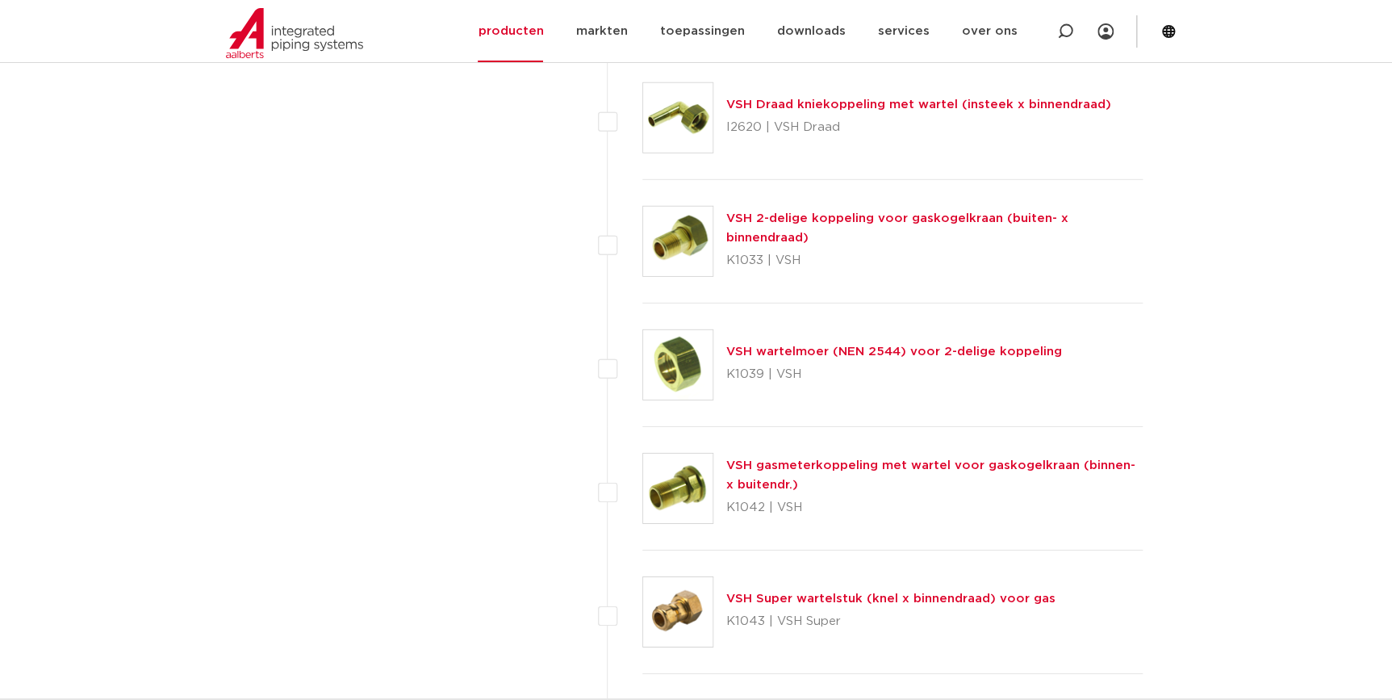
click at [913, 349] on link "VSH wartelmoer (NEN 2544) voor 2-delige koppeling" at bounding box center [894, 351] width 336 height 12
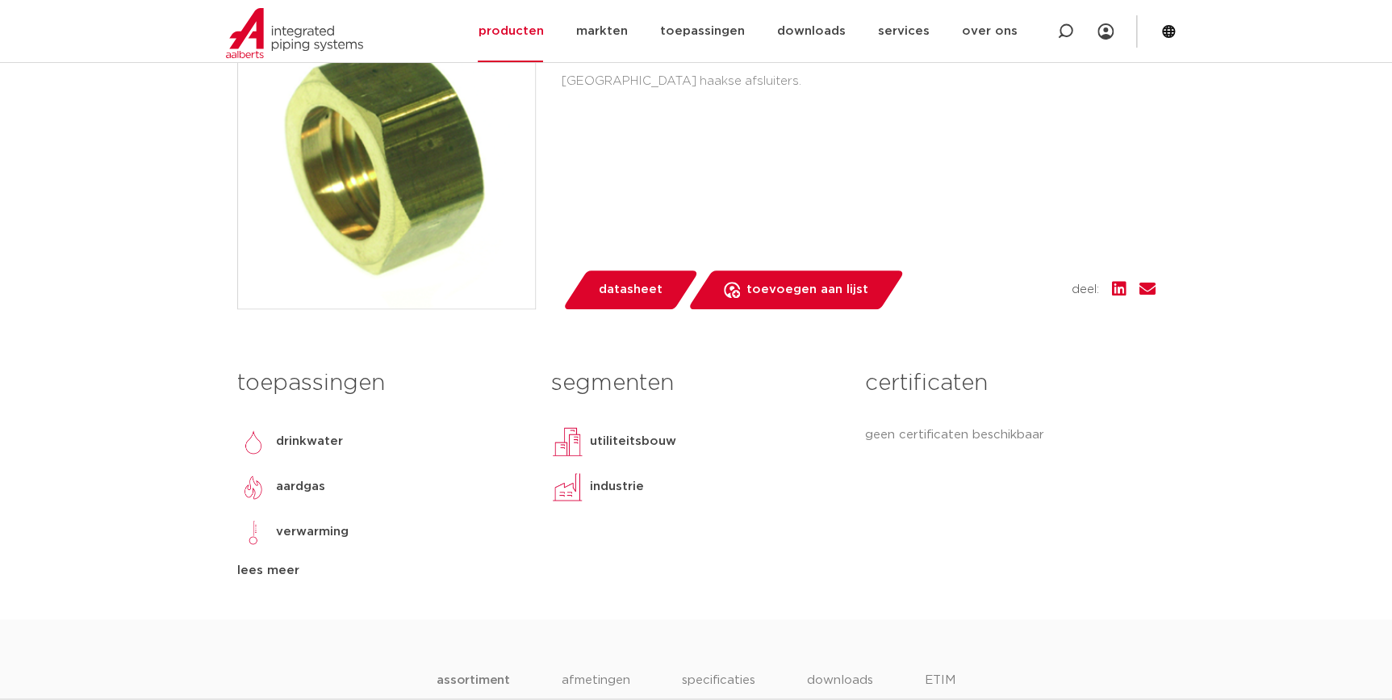
scroll to position [807, 0]
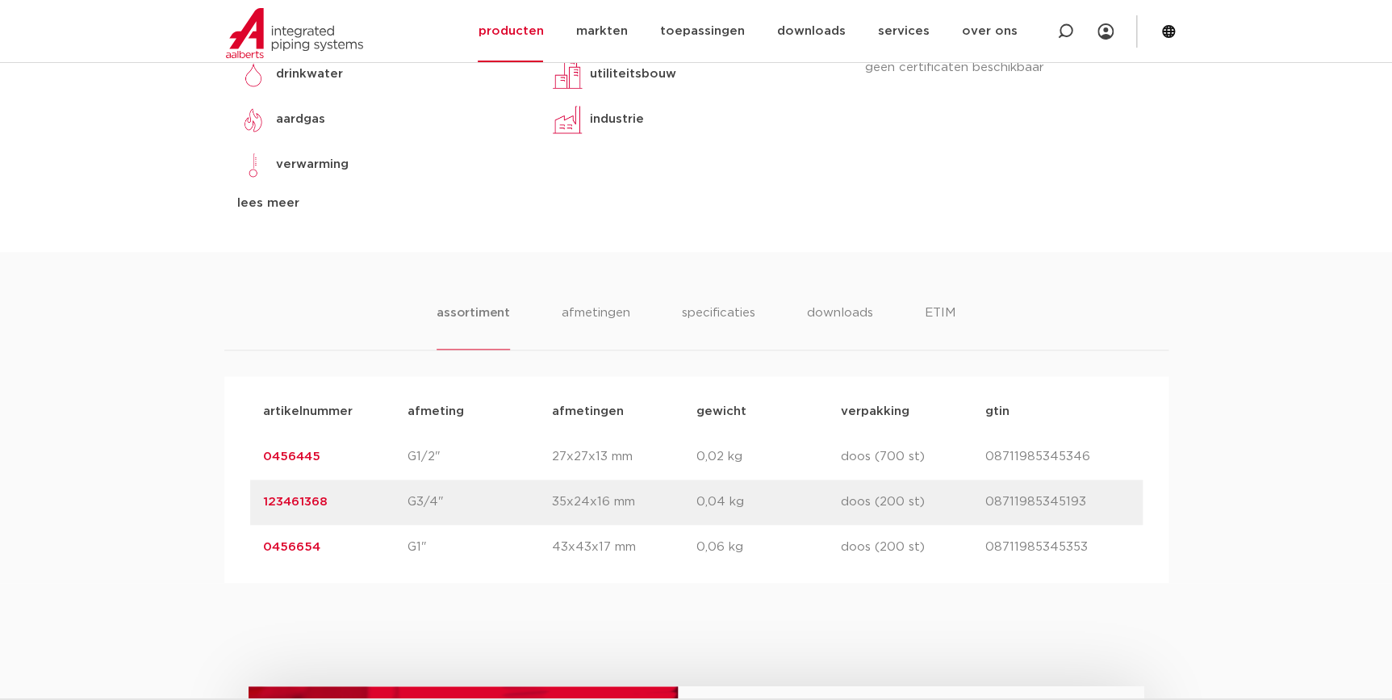
drag, startPoint x: 331, startPoint y: 499, endPoint x: 221, endPoint y: 496, distance: 109.8
click at [221, 496] on div "assortiment [GEOGRAPHIC_DATA] specificaties downloads ETIM assortiment [GEOGRAP…" at bounding box center [696, 417] width 1392 height 331
copy link "123461368"
